Goal: Task Accomplishment & Management: Use online tool/utility

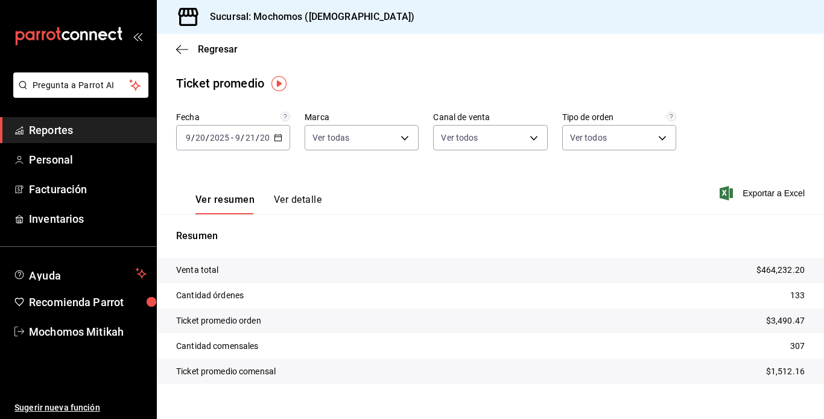
click at [247, 135] on input "21" at bounding box center [250, 138] width 11 height 10
click at [41, 121] on link "Reportes" at bounding box center [78, 130] width 156 height 26
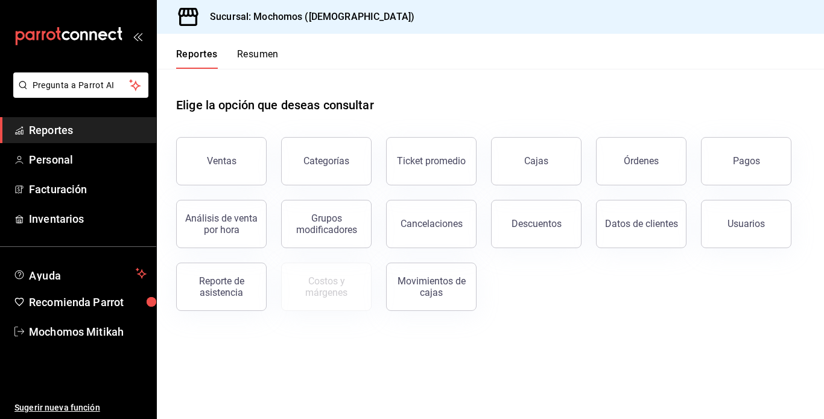
click at [41, 121] on link "Reportes" at bounding box center [78, 130] width 156 height 26
click at [241, 159] on button "Ventas" at bounding box center [221, 161] width 90 height 48
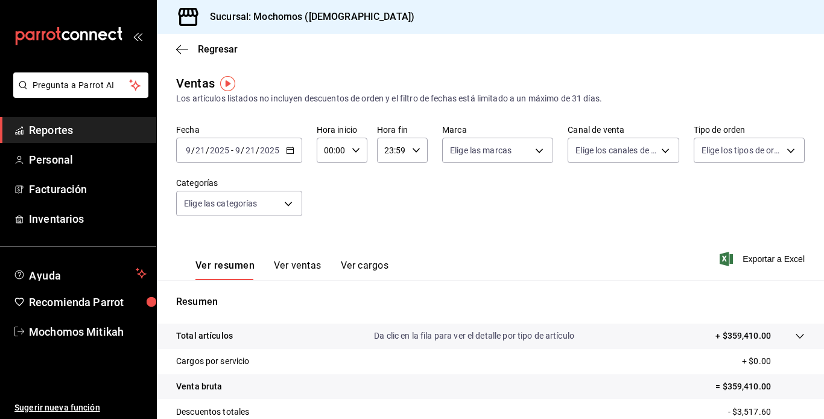
click at [274, 150] on input "2025" at bounding box center [269, 150] width 21 height 10
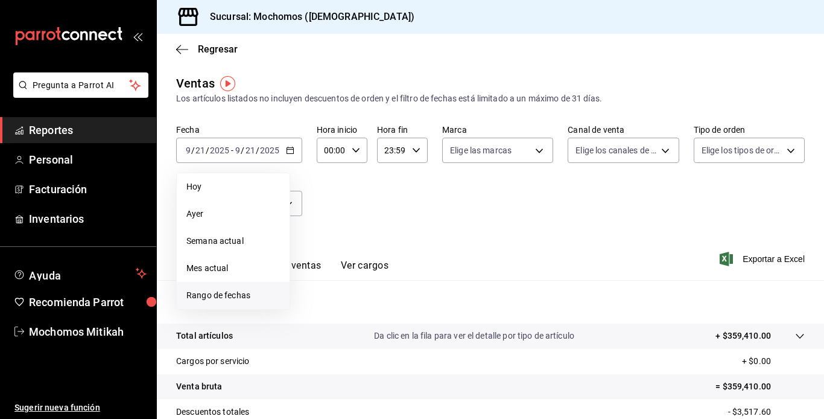
click at [220, 291] on span "Rango de fechas" at bounding box center [233, 295] width 94 height 13
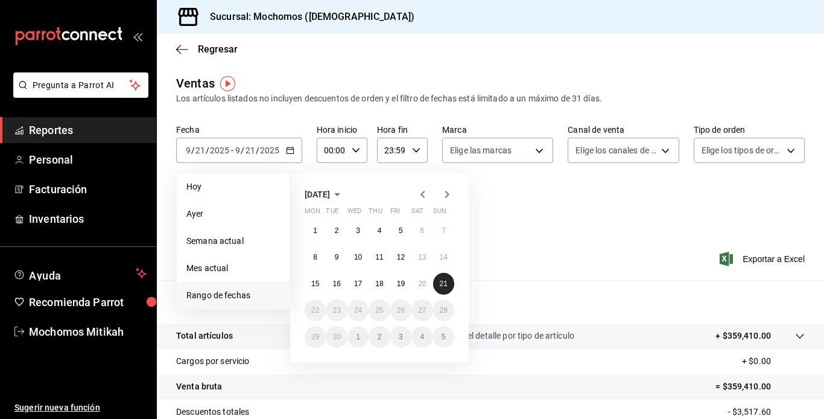
click at [440, 279] on abbr "21" at bounding box center [444, 283] width 8 height 8
click at [440, 279] on button "21" at bounding box center [443, 284] width 21 height 22
click at [440, 279] on div "Ver resumen Ver ventas Ver cargos Exportar a Excel" at bounding box center [490, 254] width 667 height 49
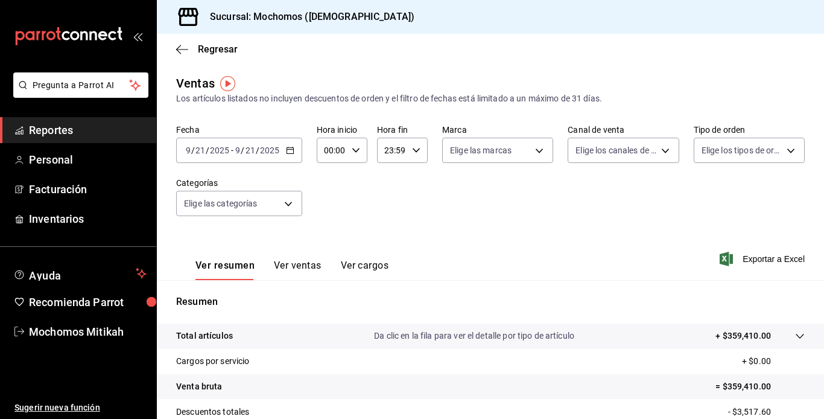
click at [356, 151] on icon "button" at bounding box center [356, 150] width 8 height 8
click at [329, 209] on span "01" at bounding box center [328, 210] width 5 height 10
type input "01:00"
click at [330, 198] on button "05" at bounding box center [329, 205] width 20 height 24
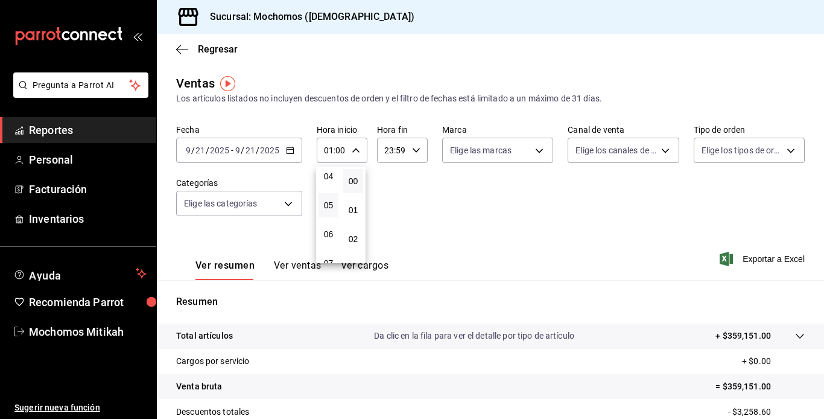
type input "05:00"
click at [411, 150] on div at bounding box center [412, 209] width 824 height 419
click at [392, 148] on input "23:59" at bounding box center [392, 150] width 30 height 24
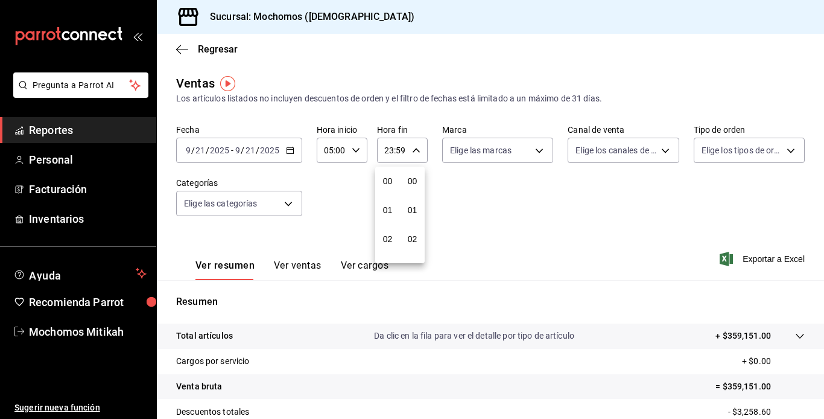
scroll to position [1641, 0]
click at [388, 189] on span "21" at bounding box center [387, 191] width 5 height 10
type input "21:59"
click at [389, 182] on span "04" at bounding box center [387, 181] width 5 height 10
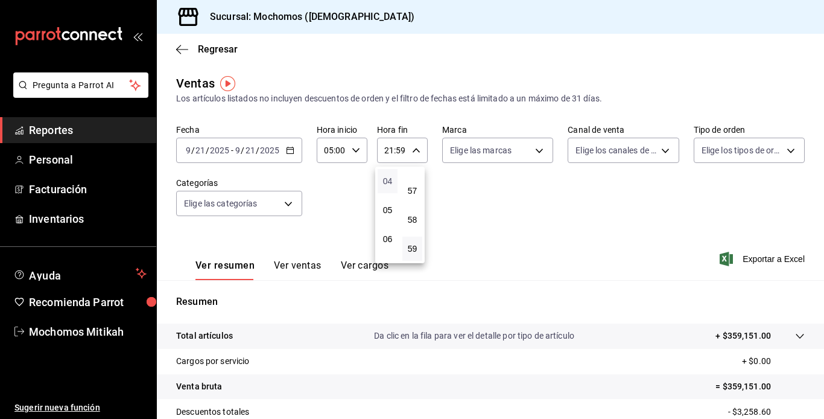
type input "04:59"
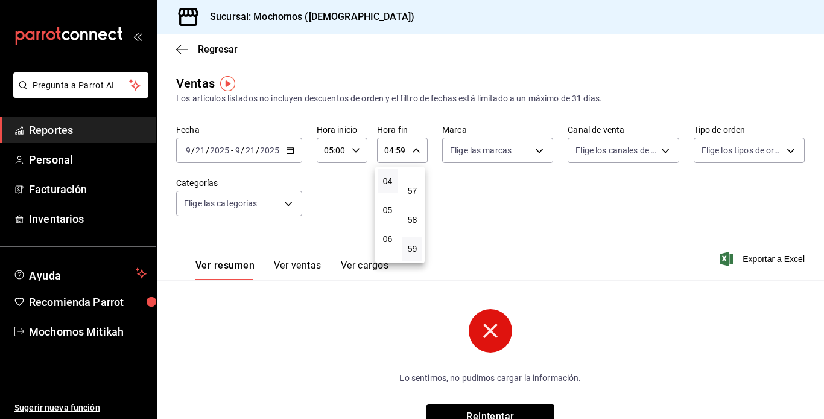
drag, startPoint x: 389, startPoint y: 179, endPoint x: 398, endPoint y: 206, distance: 28.6
click at [398, 206] on div "00 01 02 03 04 05 06 07 08 09 10 11 12 13 14 15 16 17 18 19 20 21 22 23" at bounding box center [387, 215] width 25 height 97
click at [393, 151] on div at bounding box center [412, 209] width 824 height 419
click at [487, 337] on circle at bounding box center [490, 330] width 43 height 43
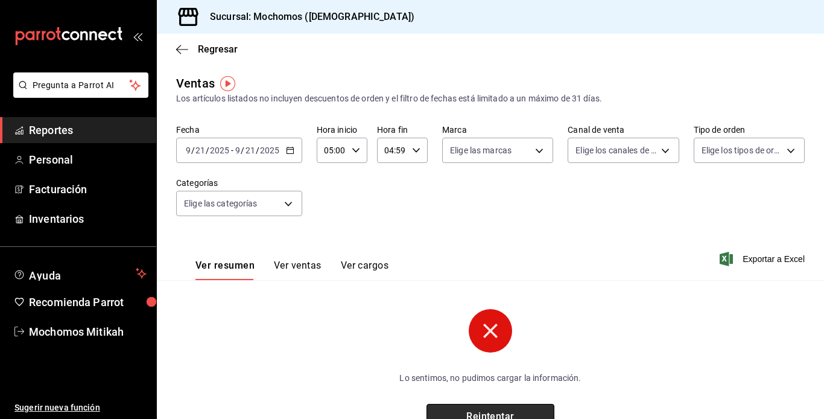
click at [466, 409] on button "Reintentar" at bounding box center [491, 416] width 128 height 25
click at [461, 416] on button "Reintentar" at bounding box center [491, 416] width 128 height 25
click at [484, 340] on circle at bounding box center [490, 330] width 43 height 43
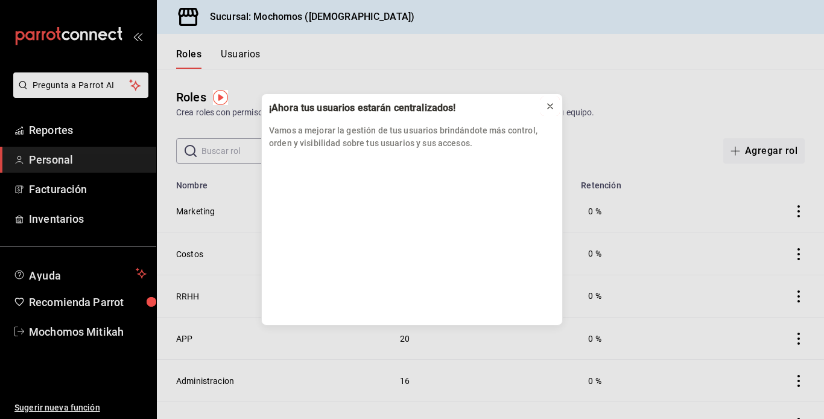
click at [548, 103] on icon at bounding box center [550, 106] width 10 height 10
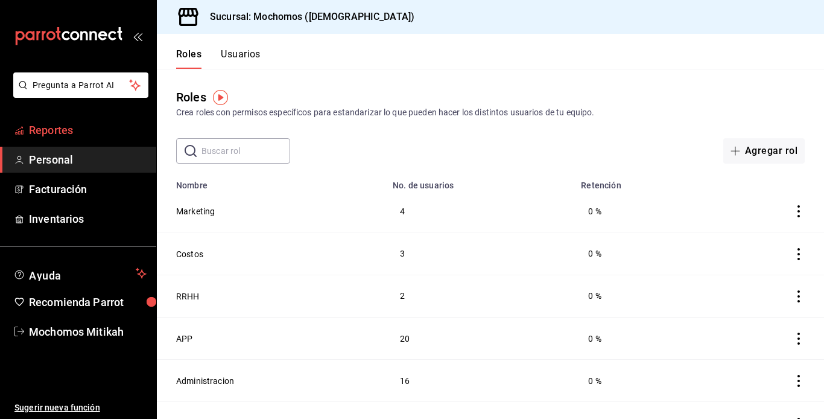
click at [66, 129] on span "Reportes" at bounding box center [88, 130] width 118 height 16
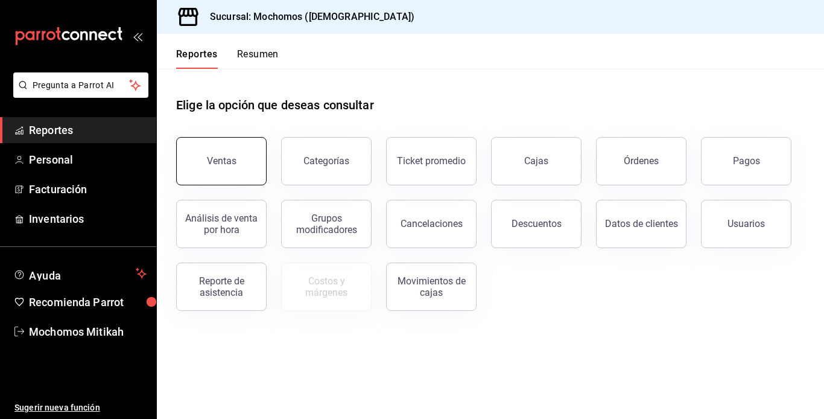
click at [203, 164] on button "Ventas" at bounding box center [221, 161] width 90 height 48
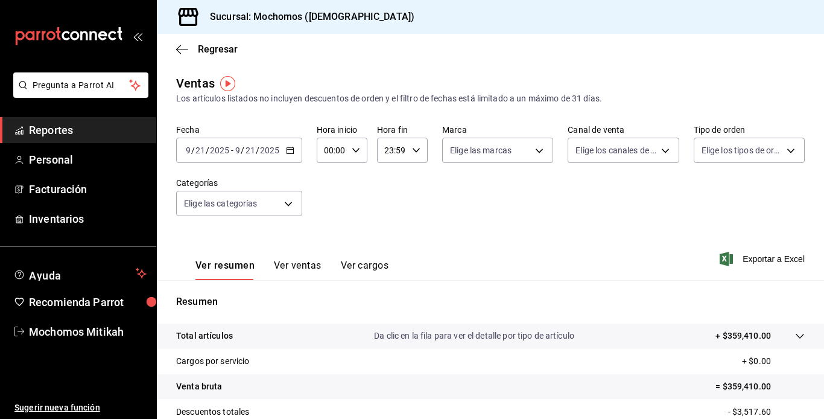
click at [297, 150] on div "[DATE] [DATE] - [DATE] [DATE]" at bounding box center [239, 150] width 126 height 25
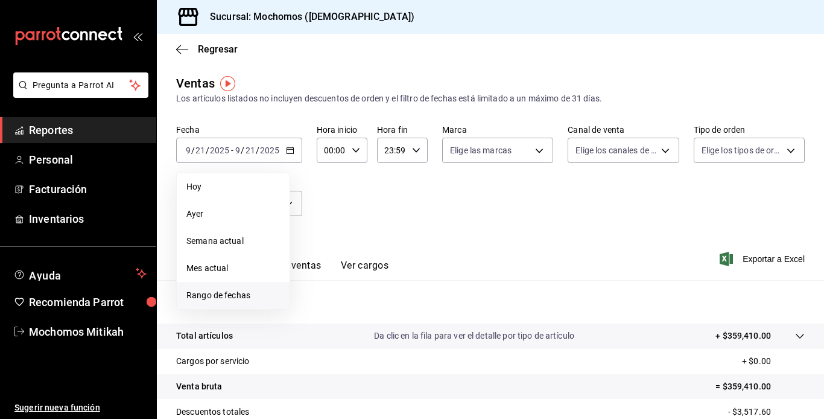
click at [191, 296] on span "Rango de fechas" at bounding box center [233, 295] width 94 height 13
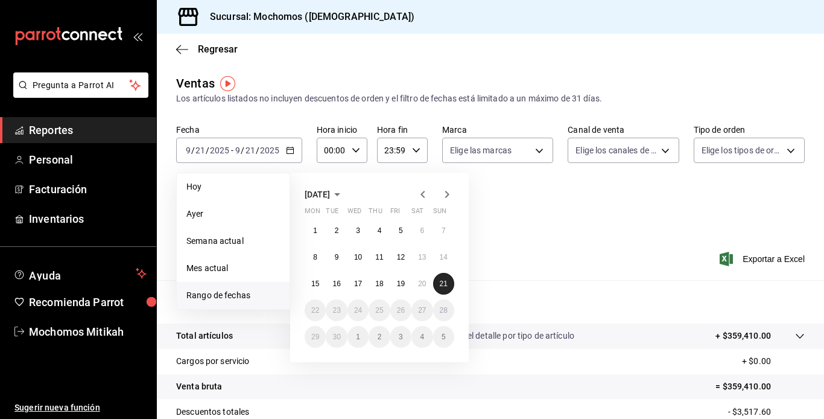
click at [444, 278] on button "21" at bounding box center [443, 284] width 21 height 22
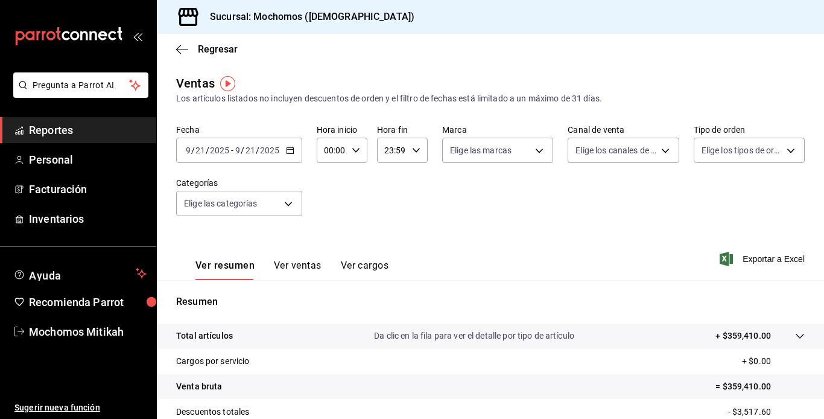
click at [354, 150] on icon "button" at bounding box center [356, 150] width 8 height 8
click at [335, 178] on button "00" at bounding box center [329, 181] width 20 height 24
click at [335, 179] on button "05" at bounding box center [329, 181] width 20 height 24
type input "05:00"
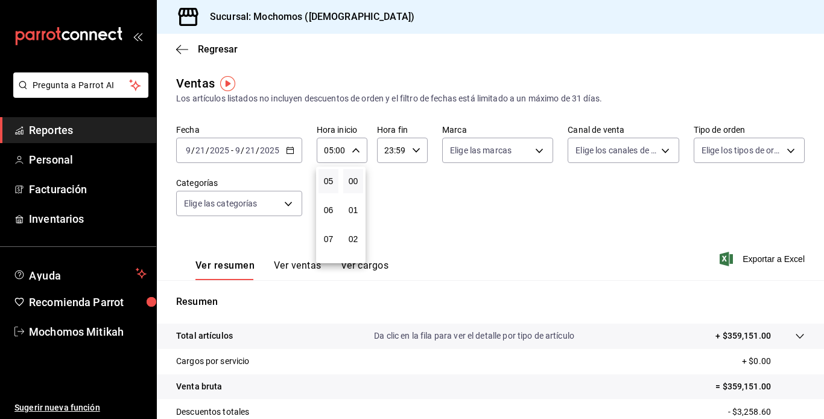
click at [398, 147] on div at bounding box center [412, 209] width 824 height 419
click at [414, 151] on \(Stroke\) "button" at bounding box center [416, 150] width 7 height 4
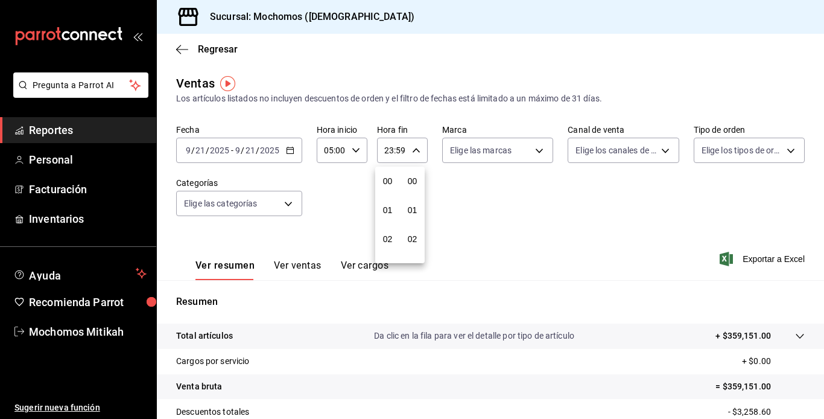
scroll to position [1641, 0]
click at [389, 186] on span "21" at bounding box center [387, 191] width 5 height 10
type input "21:59"
click at [395, 177] on button "04" at bounding box center [388, 181] width 20 height 24
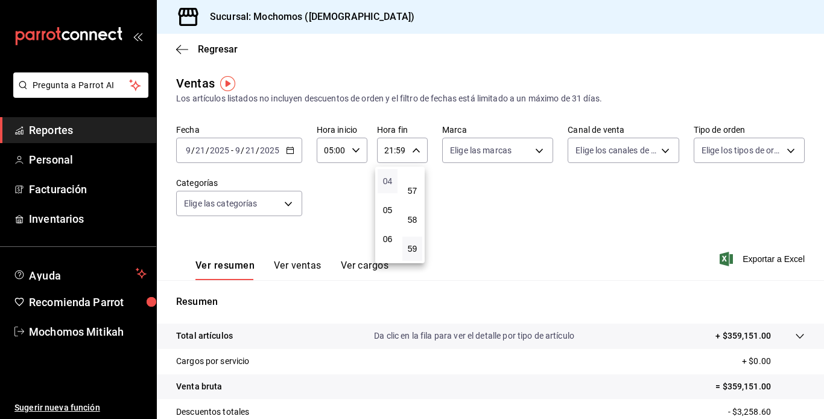
type input "04:59"
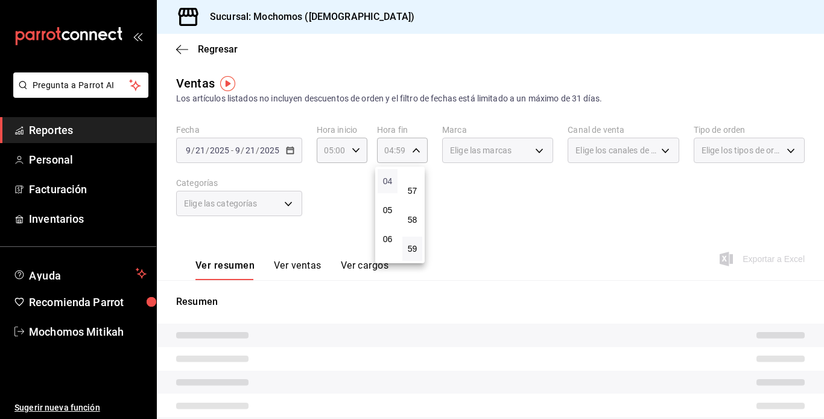
click at [387, 180] on span "04" at bounding box center [387, 181] width 5 height 10
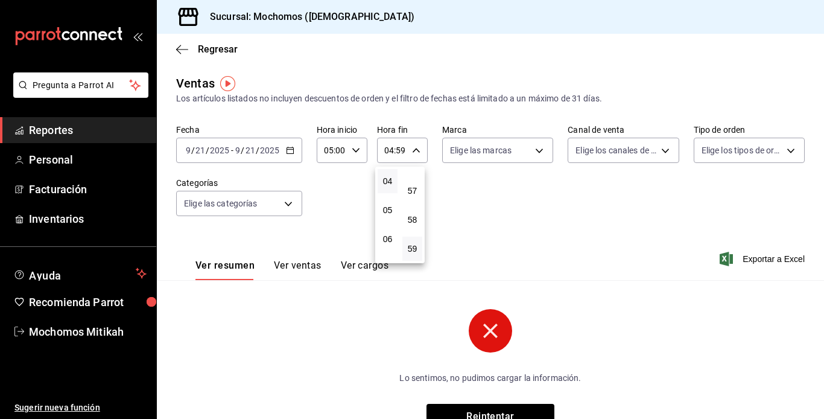
click at [736, 261] on div at bounding box center [412, 209] width 824 height 419
click at [746, 259] on span "Exportar a Excel" at bounding box center [763, 259] width 83 height 14
click at [746, 259] on div "Exportar a Excel" at bounding box center [763, 259] width 83 height 14
click at [264, 147] on input "2025" at bounding box center [269, 150] width 21 height 10
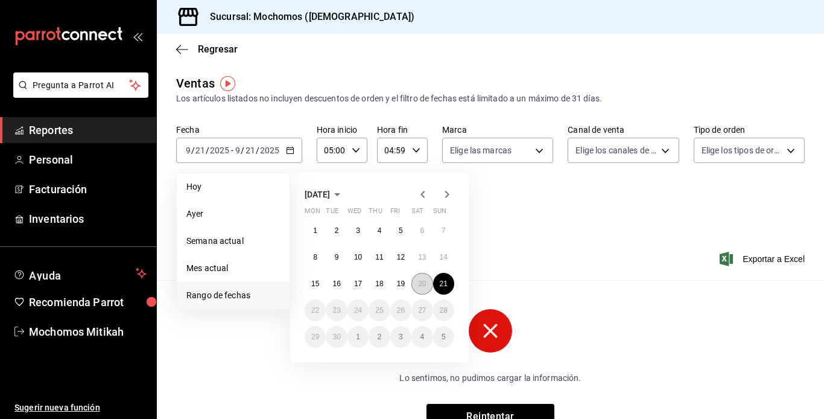
click at [425, 285] on abbr "20" at bounding box center [422, 283] width 8 height 8
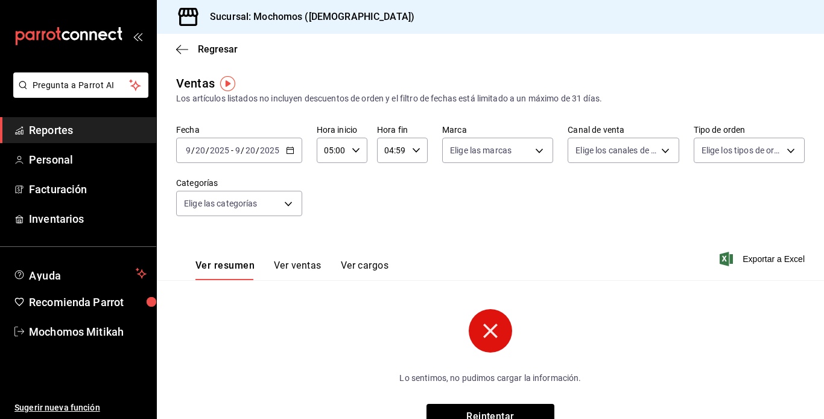
click at [242, 145] on span "/" at bounding box center [243, 150] width 4 height 10
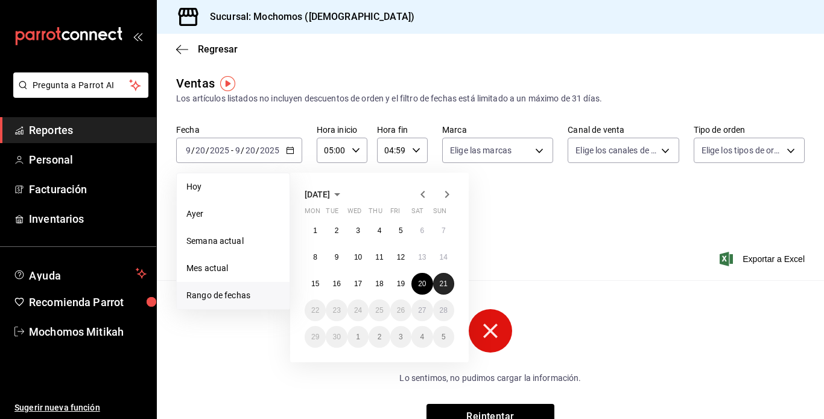
click at [442, 284] on abbr "21" at bounding box center [444, 283] width 8 height 8
click at [427, 287] on button "20" at bounding box center [421, 284] width 21 height 22
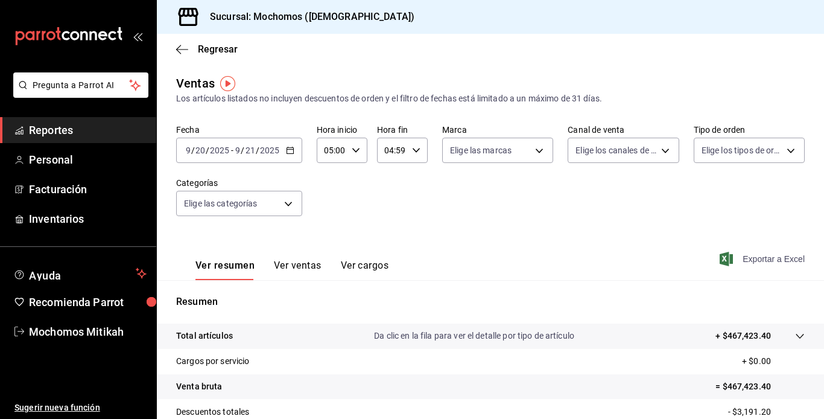
click at [768, 258] on span "Exportar a Excel" at bounding box center [763, 259] width 83 height 14
click at [284, 149] on div "2025-09-20 9 / 20 / 2025 - 2025-09-21 9 / 21 / 2025" at bounding box center [239, 150] width 126 height 25
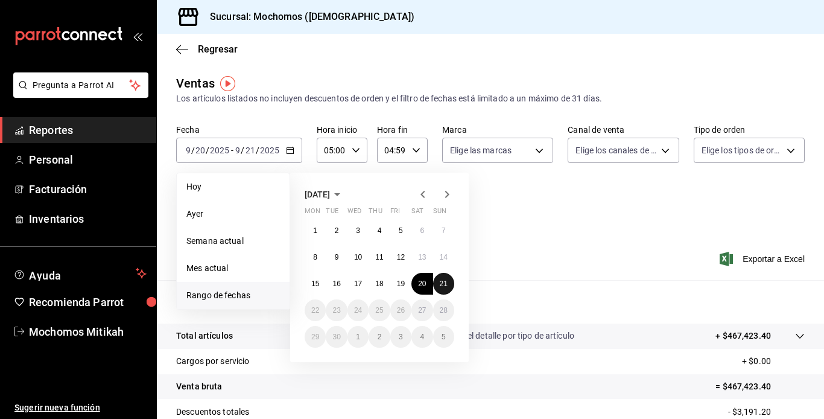
click at [440, 282] on abbr "21" at bounding box center [444, 283] width 8 height 8
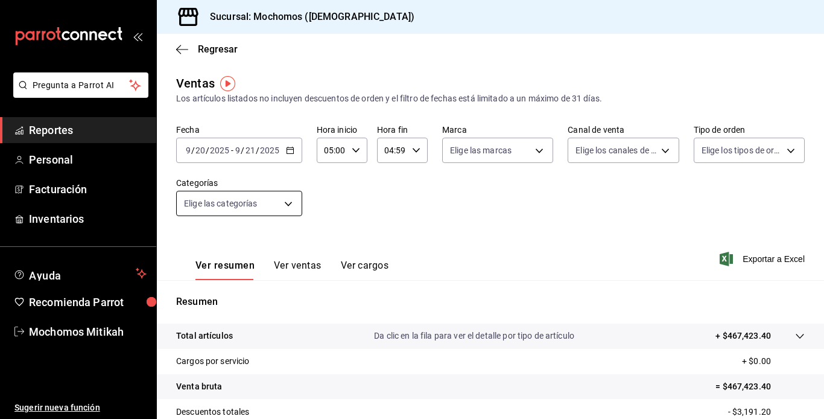
click at [276, 200] on body "Pregunta a Parrot AI Reportes Personal Facturación Inventarios Ayuda Recomienda…" at bounding box center [412, 209] width 824 height 419
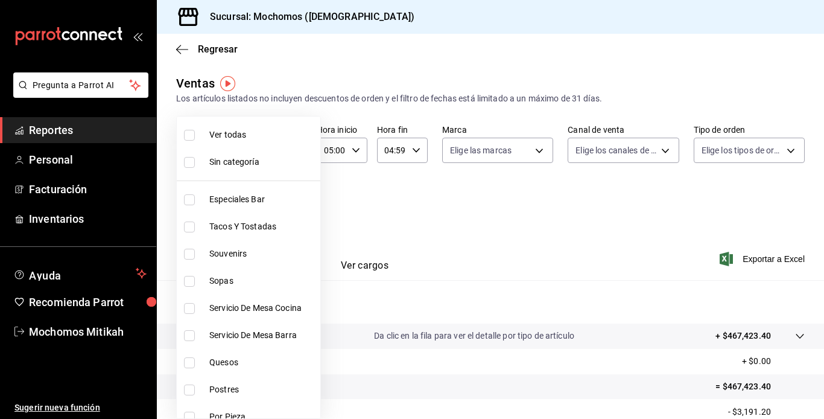
click at [378, 243] on div at bounding box center [412, 209] width 824 height 419
click at [292, 201] on body "Pregunta a Parrot AI Reportes Personal Facturación Inventarios Ayuda Recomienda…" at bounding box center [412, 209] width 824 height 419
click at [367, 180] on div at bounding box center [412, 209] width 824 height 419
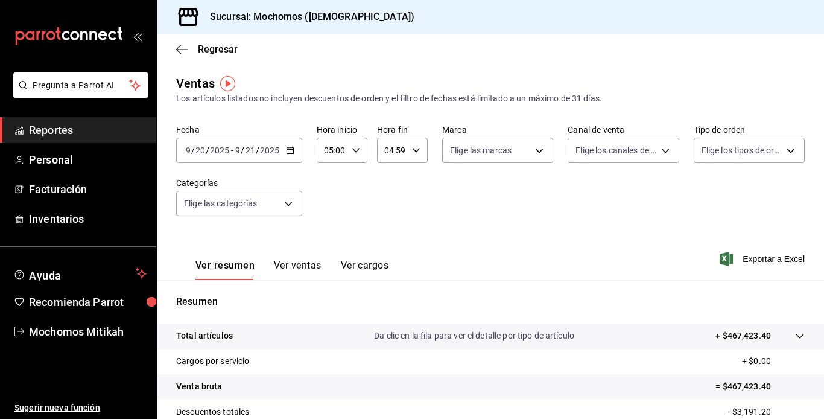
click at [285, 145] on div "2025-09-20 9 / 20 / 2025 - 2025-09-21 9 / 21 / 2025" at bounding box center [239, 150] width 126 height 25
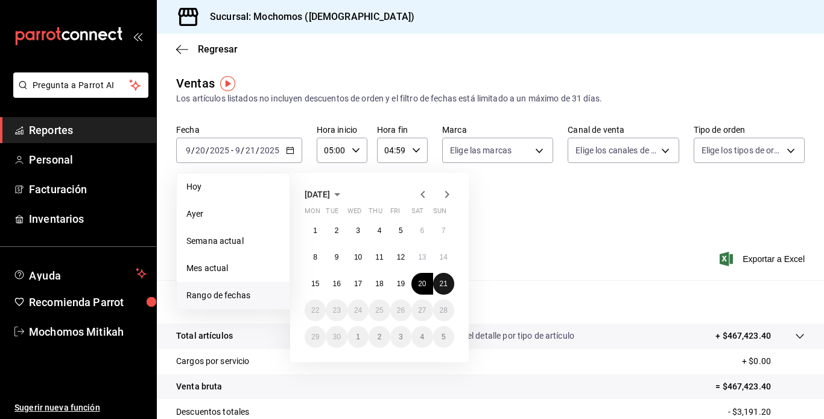
click at [440, 280] on abbr "21" at bounding box center [444, 283] width 8 height 8
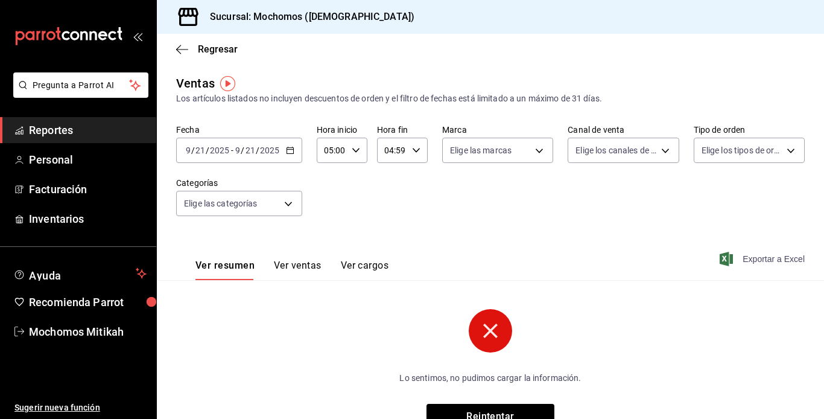
click at [766, 252] on span "Exportar a Excel" at bounding box center [763, 259] width 83 height 14
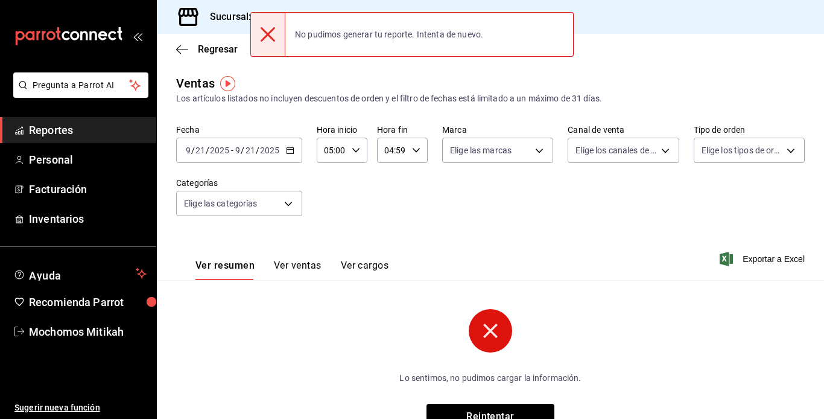
click at [475, 323] on circle at bounding box center [490, 330] width 43 height 43
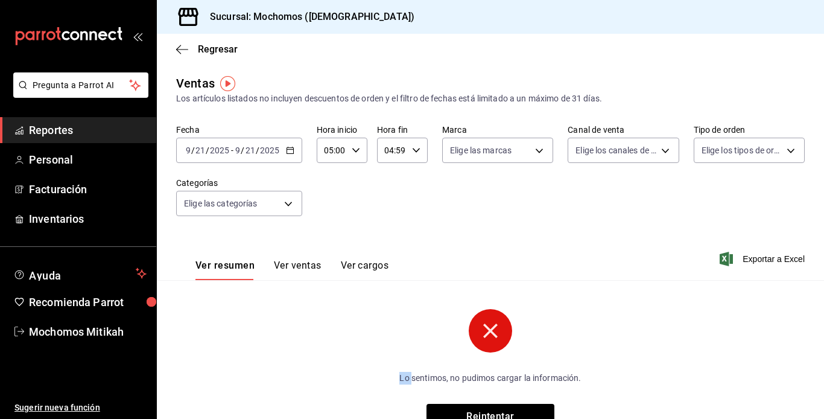
click at [412, 148] on icon "button" at bounding box center [416, 150] width 8 height 8
click at [389, 180] on span "04" at bounding box center [387, 181] width 5 height 10
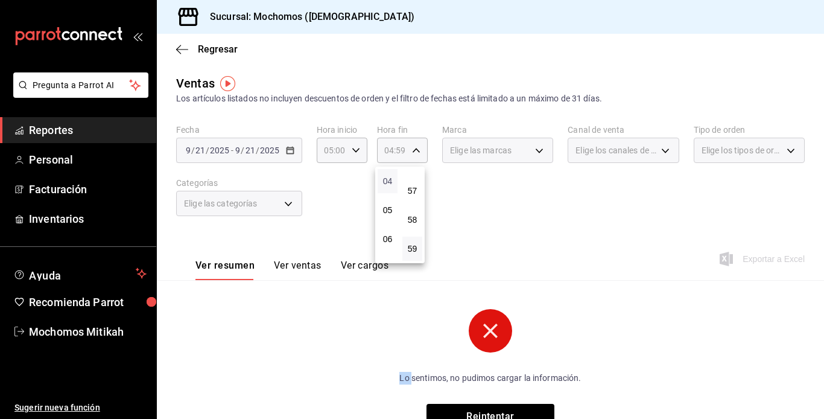
click at [389, 179] on span "04" at bounding box center [387, 181] width 5 height 10
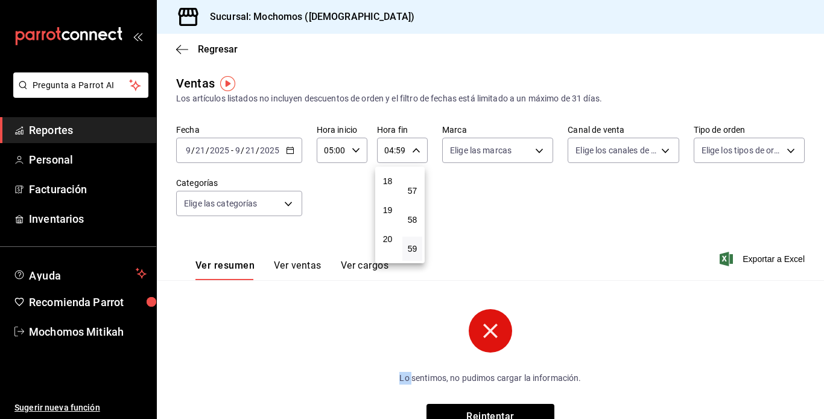
scroll to position [598, 0]
click at [387, 249] on span "23" at bounding box center [387, 249] width 5 height 10
type input "23:59"
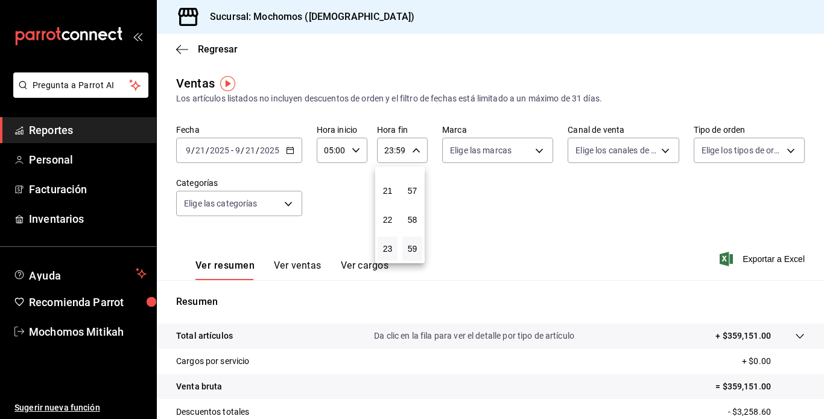
click at [738, 258] on div at bounding box center [412, 209] width 824 height 419
click at [738, 258] on span "Exportar a Excel" at bounding box center [763, 259] width 83 height 14
click at [750, 257] on span "Exportar a Excel" at bounding box center [763, 259] width 83 height 14
click at [56, 128] on span "Reportes" at bounding box center [88, 130] width 118 height 16
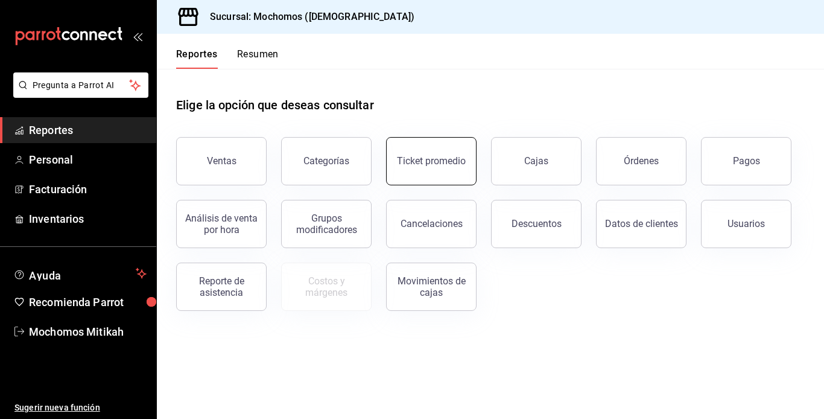
click at [451, 170] on button "Ticket promedio" at bounding box center [431, 161] width 90 height 48
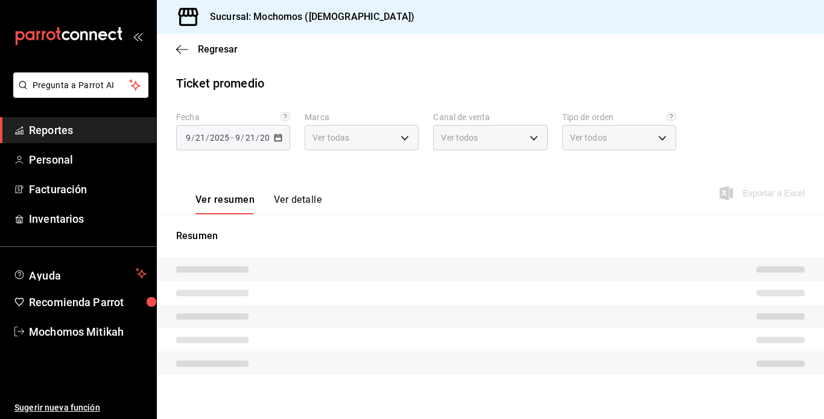
type input "d0e5f648-281b-433d-bf08-9501e0541b8c"
type input "PARROT,UBER_EATS,RAPPI,DIDI_FOOD,ONLINE"
type input "cc440b54-242b-418e-867f-ce57fb098104,EXTERNAL,95b7c8a9-84d2-4e3b-995f-2f2c21fa6…"
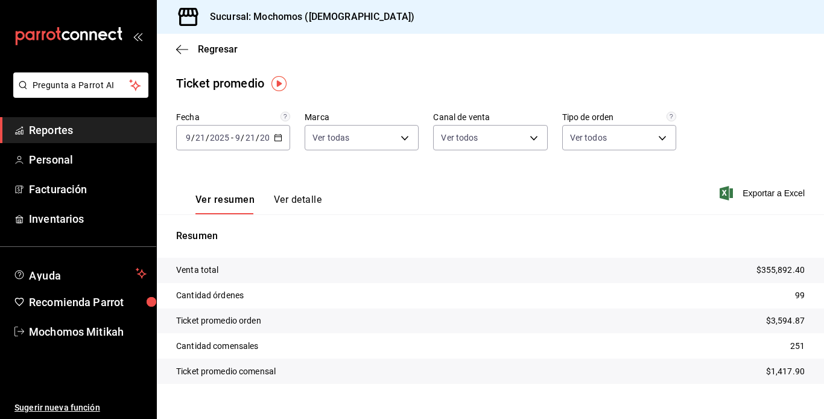
click at [76, 131] on span "Reportes" at bounding box center [88, 130] width 118 height 16
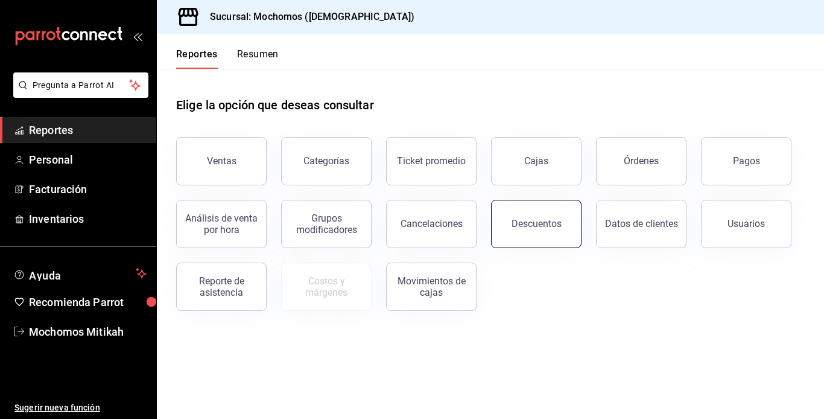
click at [512, 229] on button "Descuentos" at bounding box center [536, 224] width 90 height 48
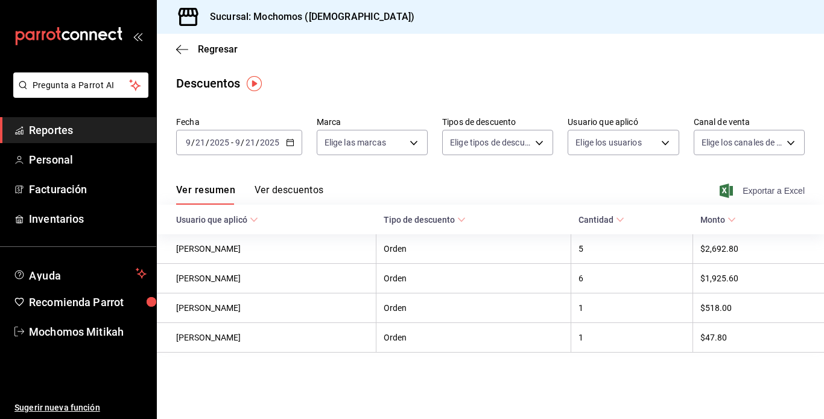
click at [769, 190] on span "Exportar a Excel" at bounding box center [763, 190] width 83 height 14
